Goal: Find specific page/section: Find specific page/section

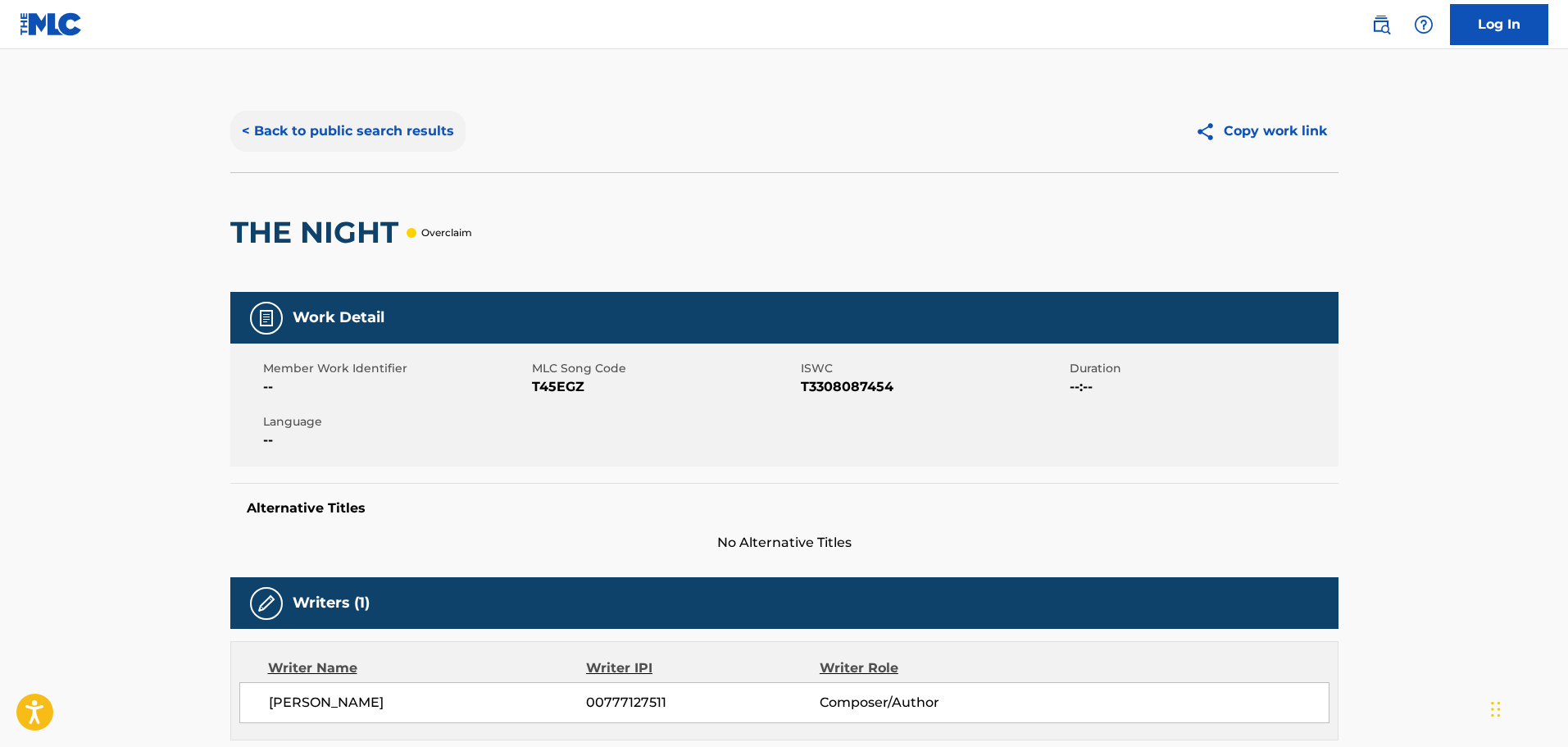
click at [306, 123] on button "< Back to public search results" at bounding box center [348, 131] width 235 height 41
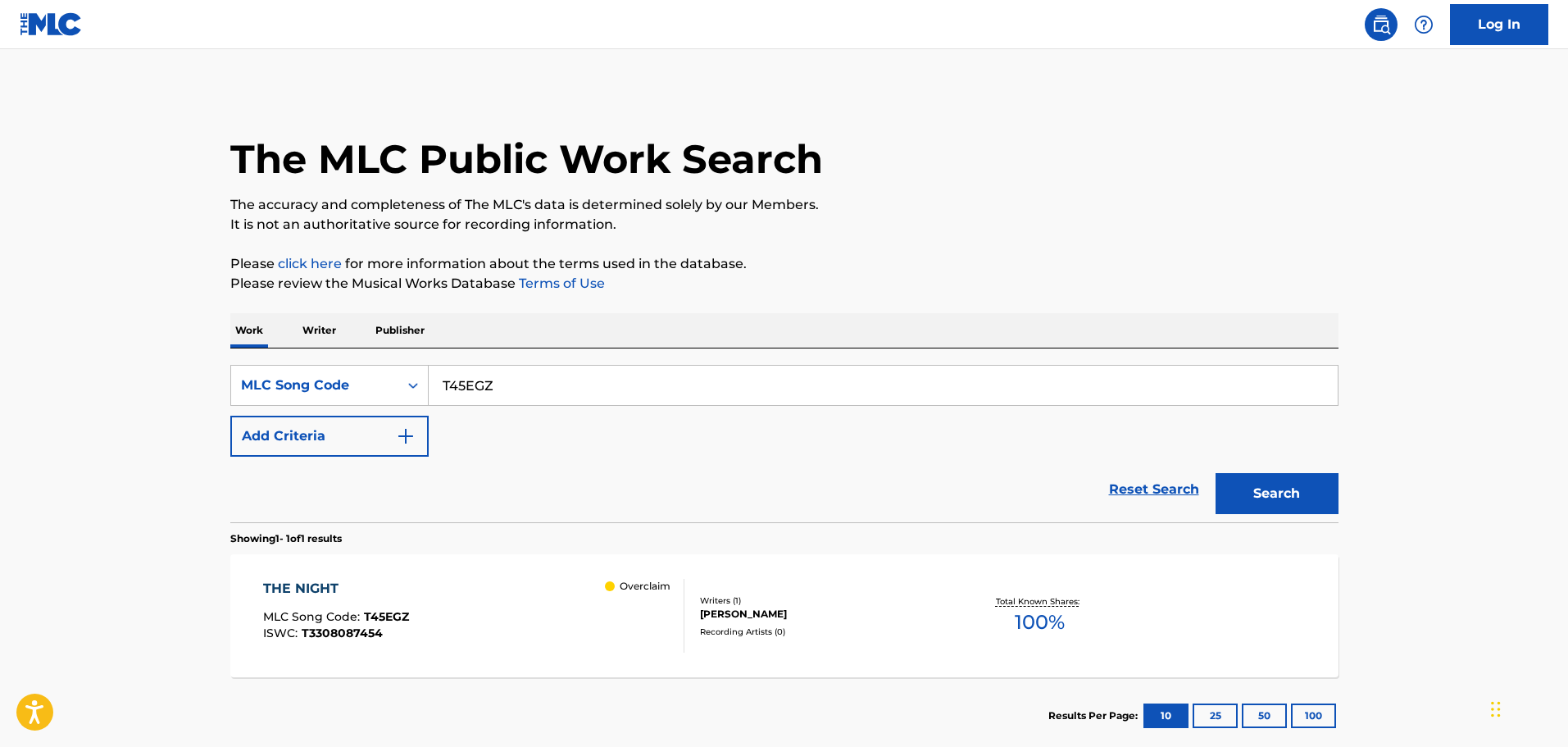
scroll to position [51, 0]
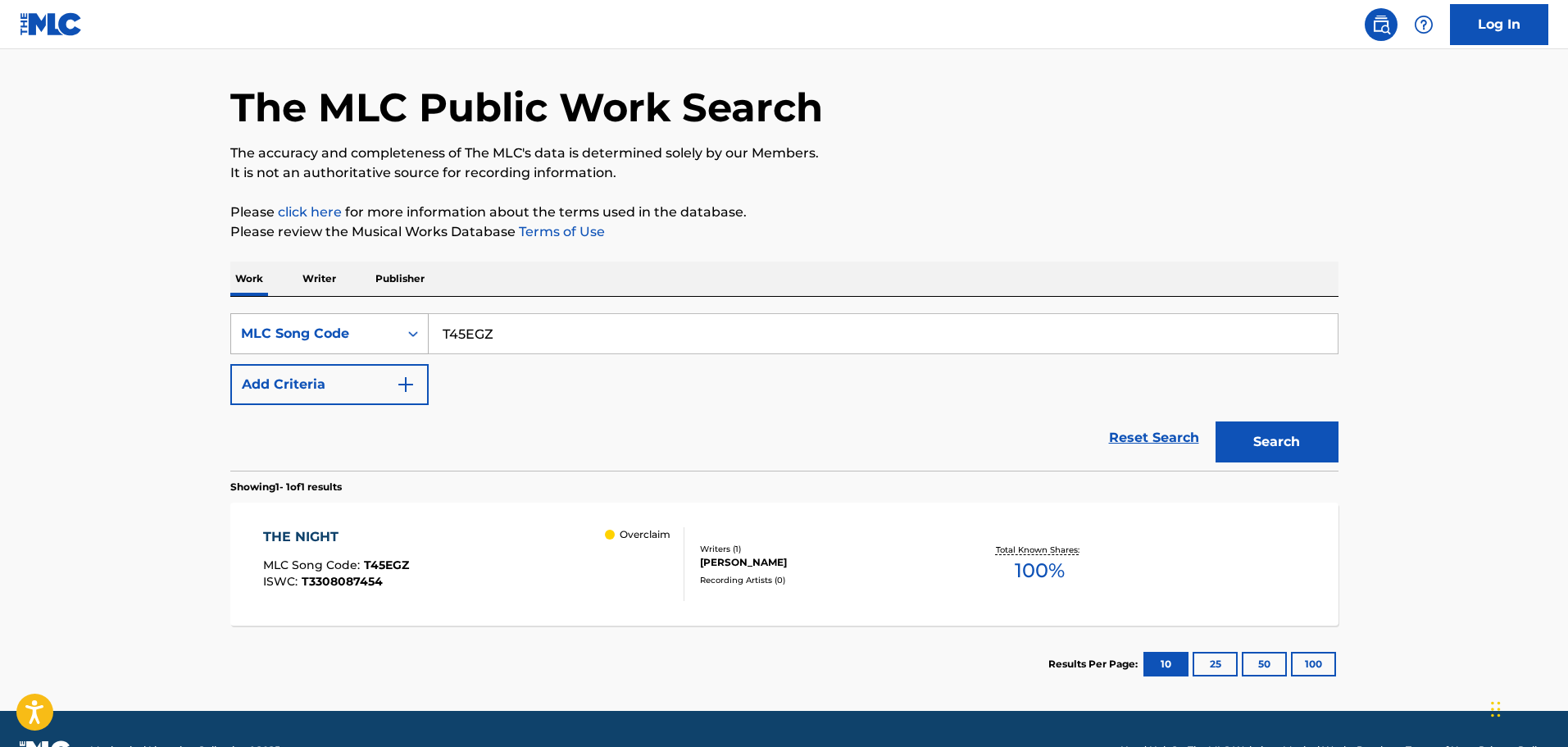
drag, startPoint x: 504, startPoint y: 345, endPoint x: 406, endPoint y: 341, distance: 98.1
click at [406, 341] on div "SearchWithCriteria052032c8-2f2a-4361-baa3-c0dcd0cd0741 MLC Song Code T45EGZ" at bounding box center [784, 333] width 1108 height 41
paste input "FB1NI2"
type input "FB1NI2"
click at [1215, 421] on button "Search" at bounding box center [1277, 441] width 123 height 41
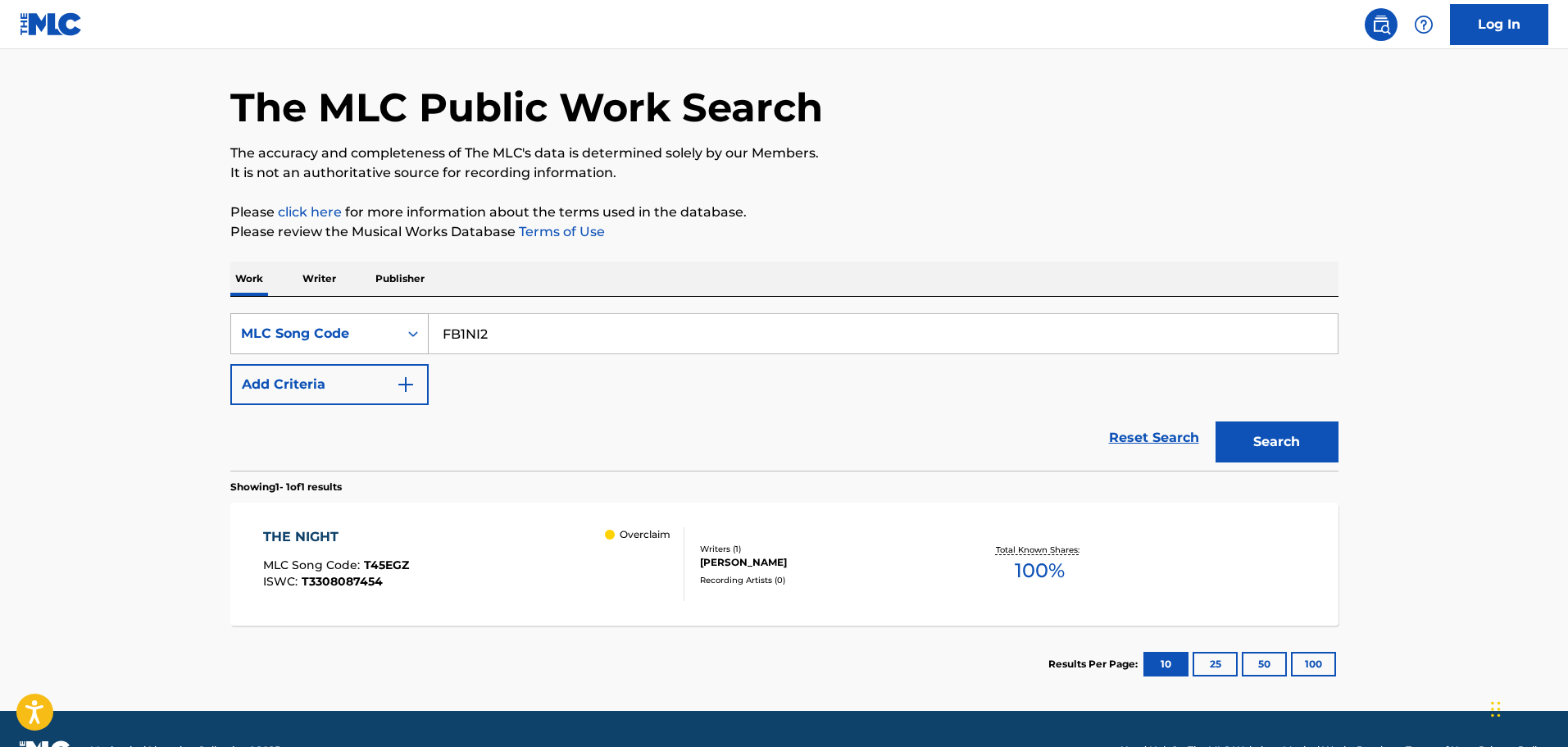
scroll to position [0, 0]
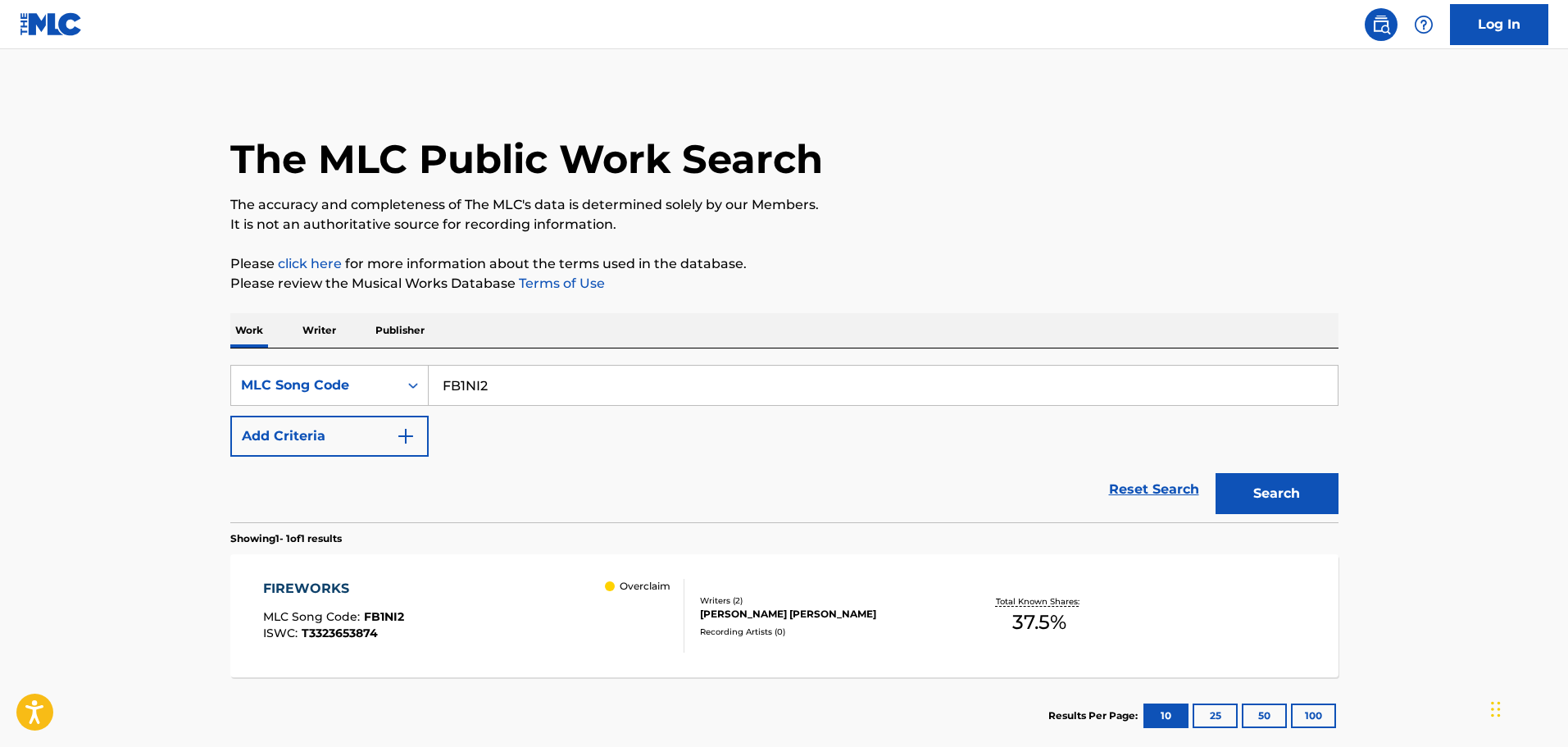
click at [311, 594] on div "FIREWORKS" at bounding box center [333, 588] width 141 height 20
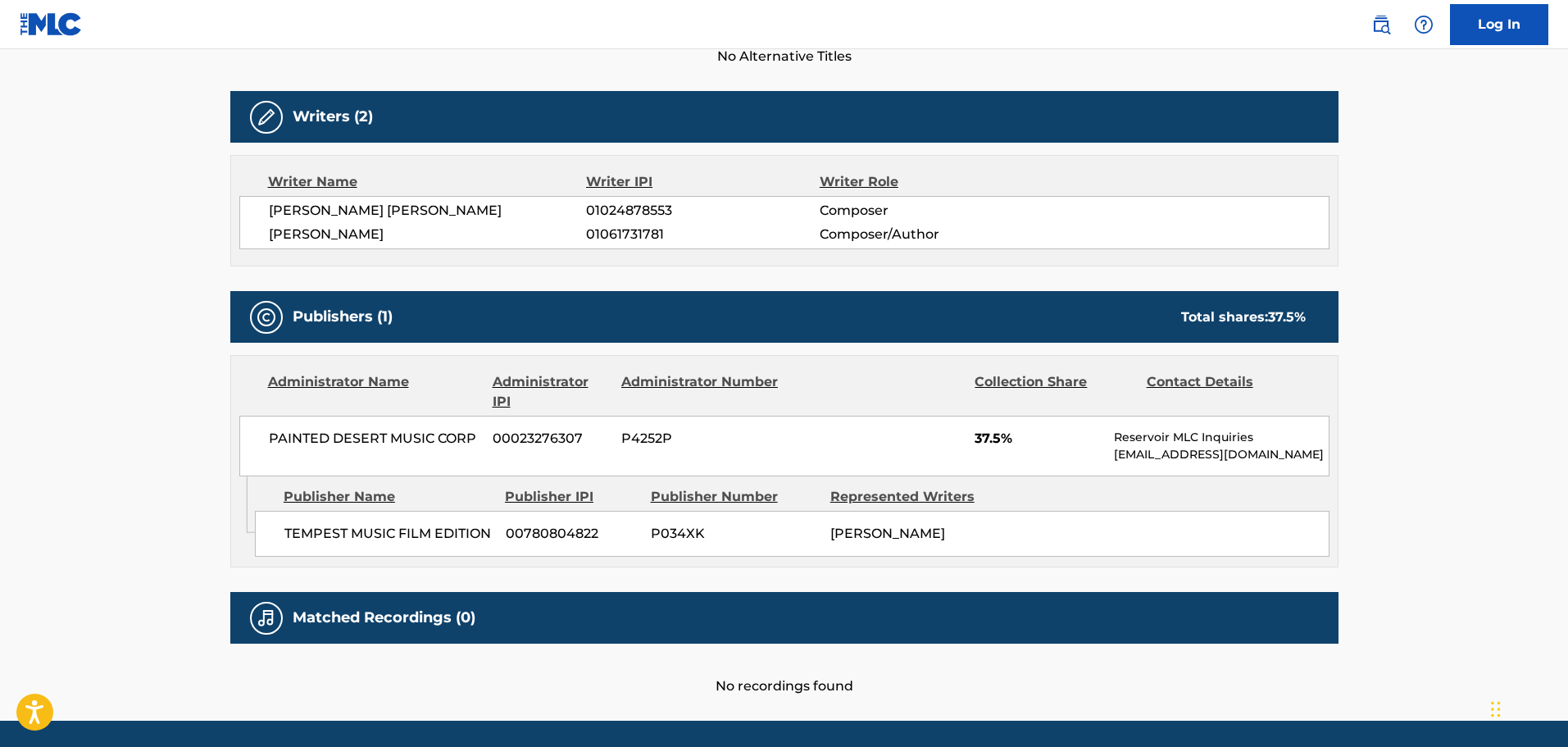
scroll to position [534, 0]
